Goal: Information Seeking & Learning: Learn about a topic

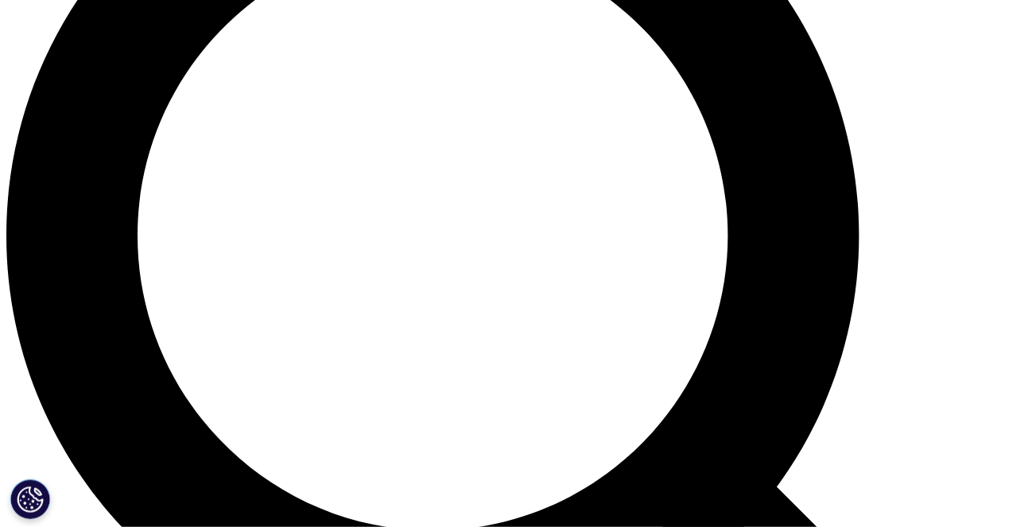
scroll to position [1352, 0]
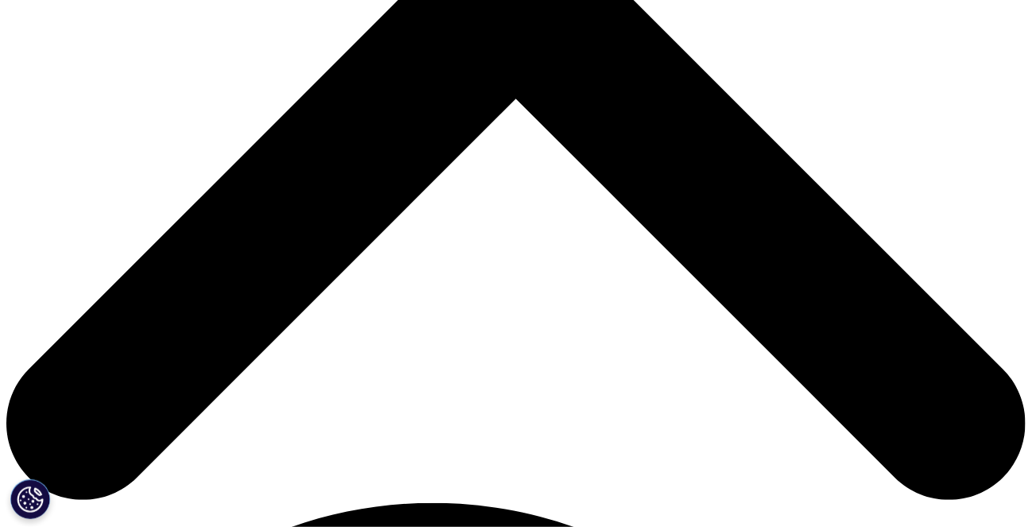
scroll to position [530, 0]
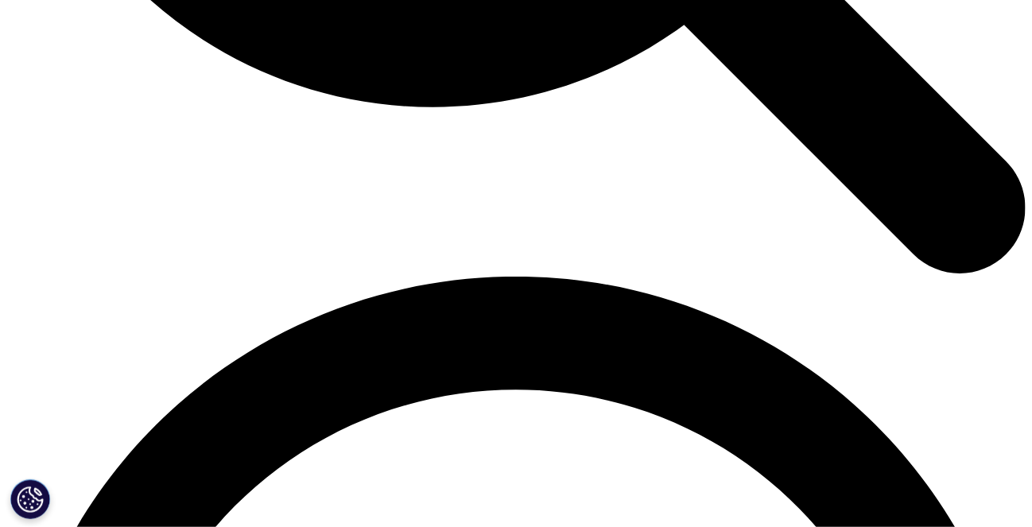
scroll to position [1841, 0]
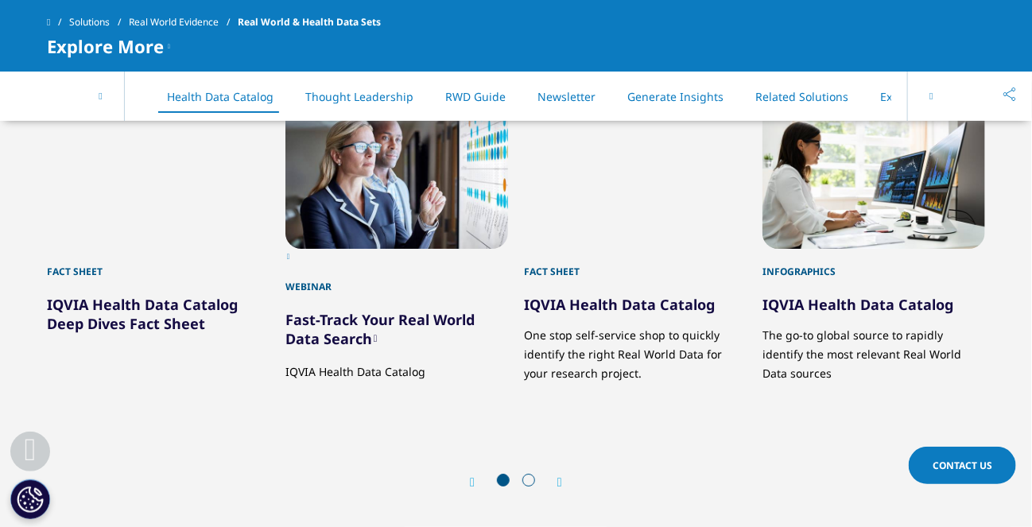
click at [932, 99] on icon at bounding box center [930, 96] width 3 height 10
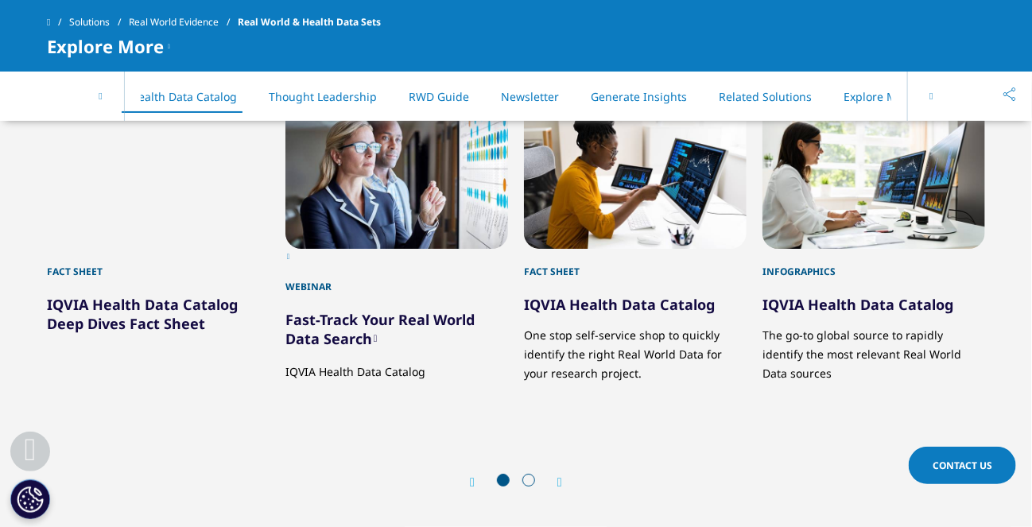
scroll to position [0, 141]
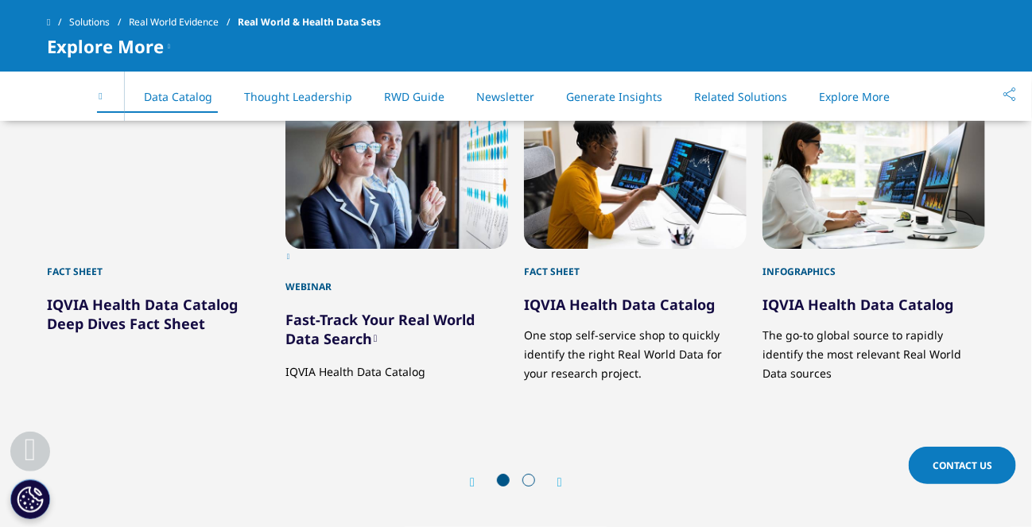
click at [932, 99] on div "On This Page IQVIA Data Health Data Catalog Thought Leadership RWD Guide Newsle…" at bounding box center [516, 96] width 938 height 49
click at [493, 89] on link "Newsletter" at bounding box center [505, 96] width 58 height 15
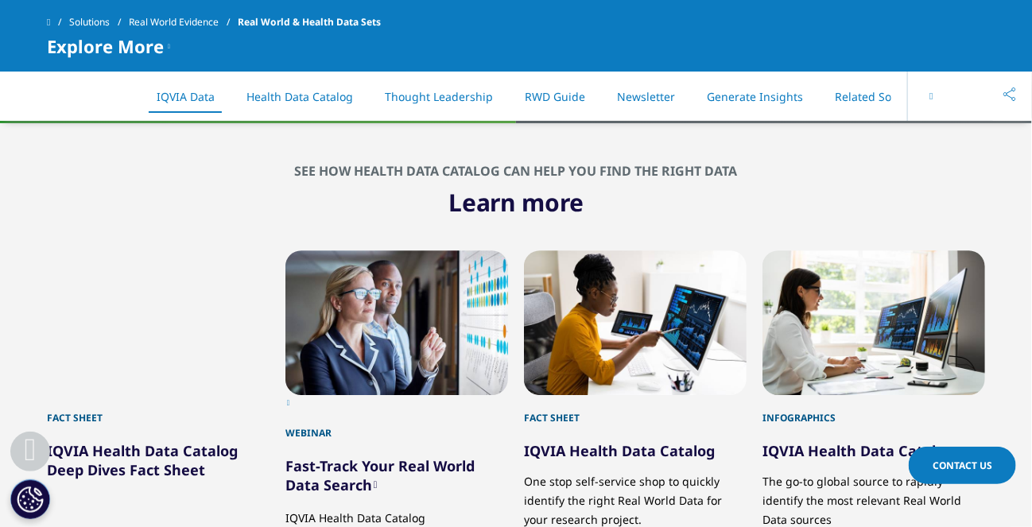
scroll to position [49, 0]
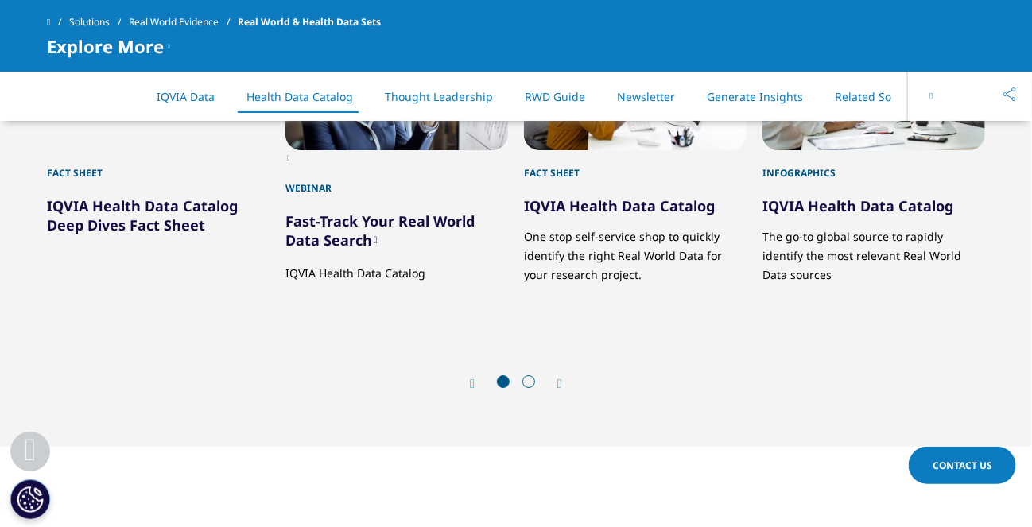
scroll to position [530, 0]
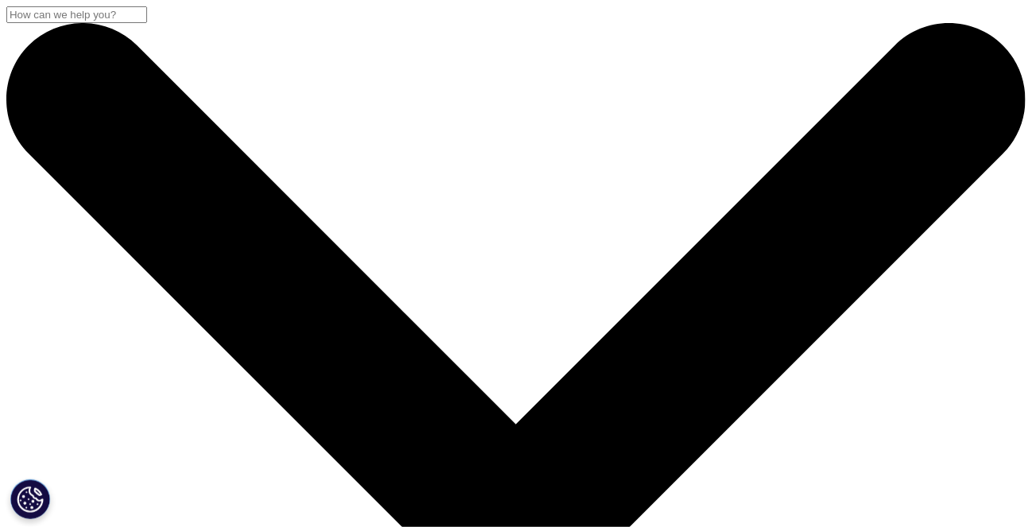
click at [31, 80] on div "Solutions SOLUTIONS NHS Solutions Life Sciences Industry Securnet" at bounding box center [516, 93] width 1032 height 75
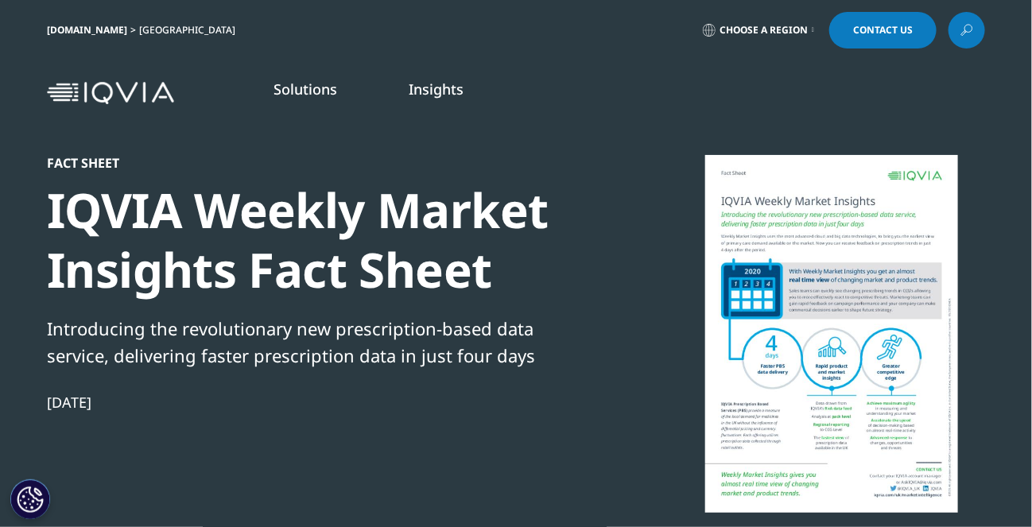
click at [56, 86] on img at bounding box center [110, 93] width 127 height 23
